Goal: Find contact information: Find contact information

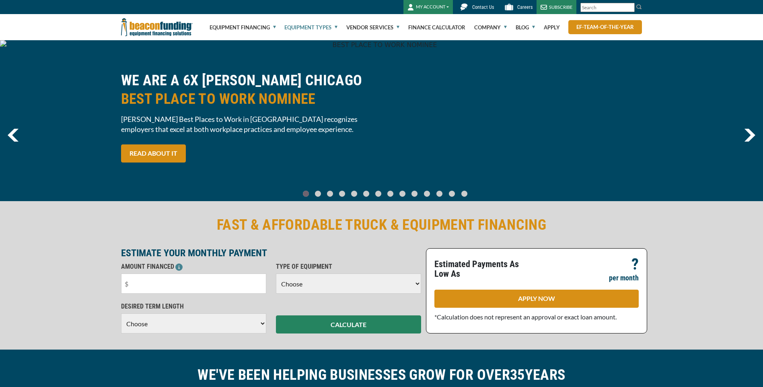
click at [294, 24] on link "Equipment Types" at bounding box center [310, 27] width 53 height 26
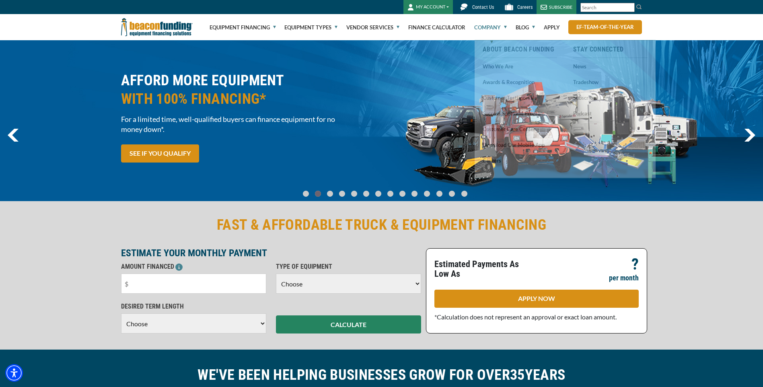
click at [492, 28] on link "Company" at bounding box center [490, 27] width 33 height 26
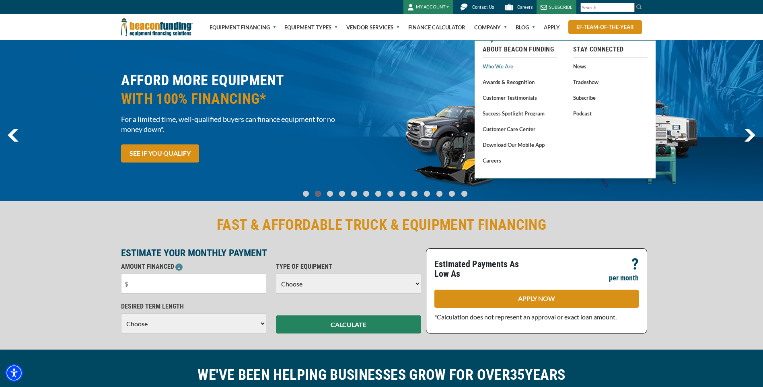
click at [492, 67] on link "Who We Are" at bounding box center [520, 66] width 74 height 10
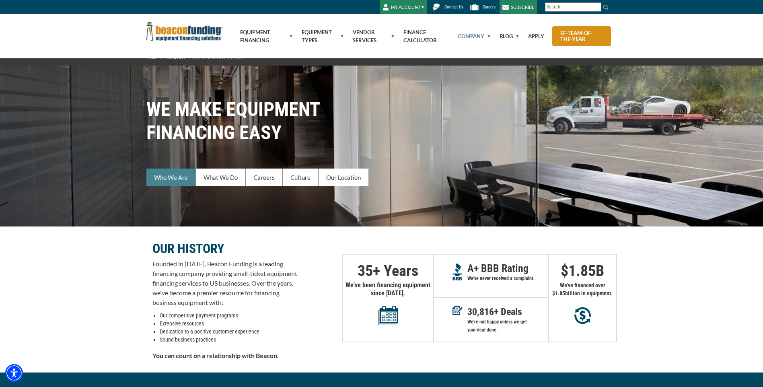
click at [177, 181] on link "Who We Are" at bounding box center [170, 178] width 49 height 18
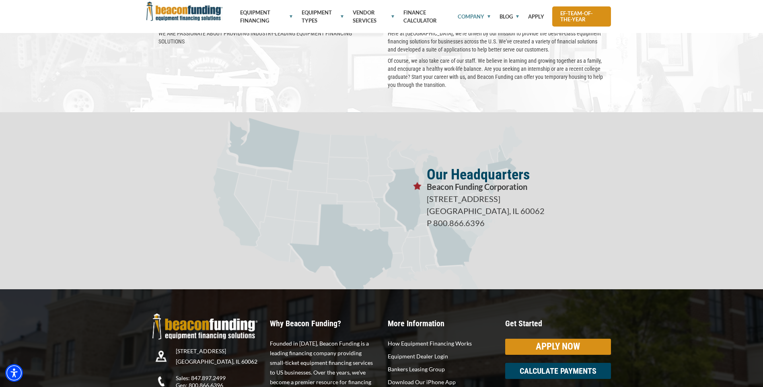
scroll to position [1402, 0]
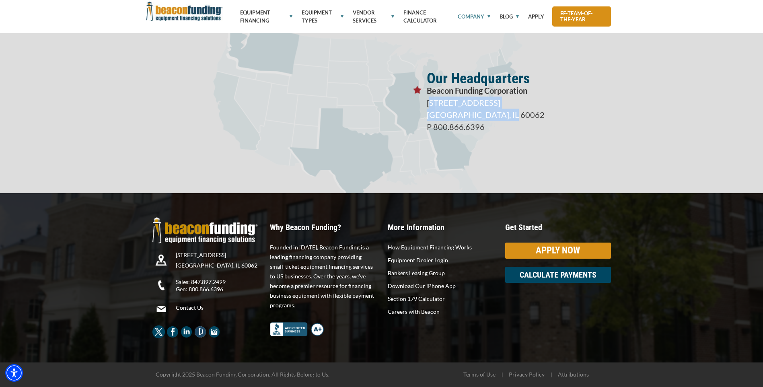
drag, startPoint x: 509, startPoint y: 115, endPoint x: 427, endPoint y: 103, distance: 82.9
click at [427, 103] on p "3400 Dundee Rd, Suite 180 Northbrook, IL 60062 P 800.866.6396" at bounding box center [519, 115] width 184 height 36
copy p "3400 Dundee Rd, Suite 180 Northbrook, IL 60062"
